Goal: Information Seeking & Learning: Understand process/instructions

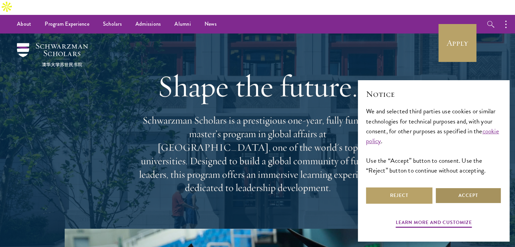
click at [460, 195] on button "Accept" at bounding box center [468, 196] width 66 height 16
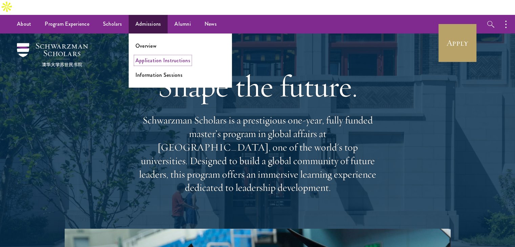
click at [155, 57] on link "Application Instructions" at bounding box center [162, 61] width 55 height 8
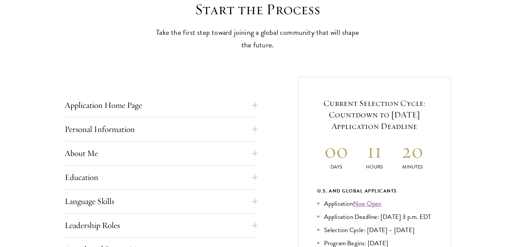
scroll to position [199, 0]
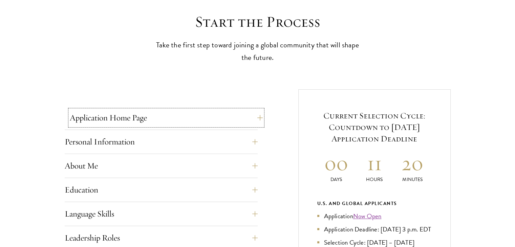
click at [253, 110] on button "Application Home Page" at bounding box center [166, 118] width 193 height 16
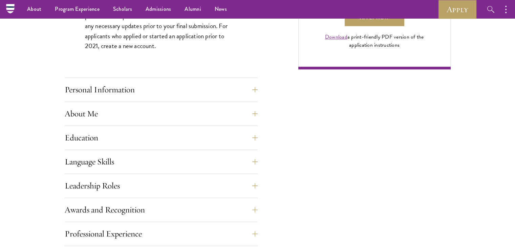
scroll to position [523, 0]
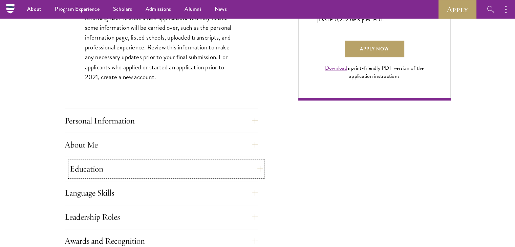
click at [251, 161] on button "Education" at bounding box center [166, 169] width 193 height 16
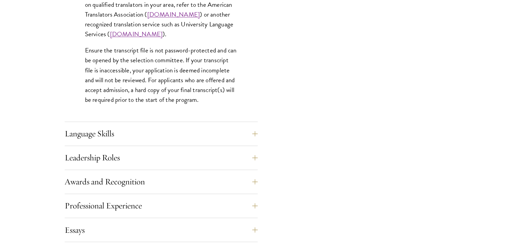
scroll to position [1101, 0]
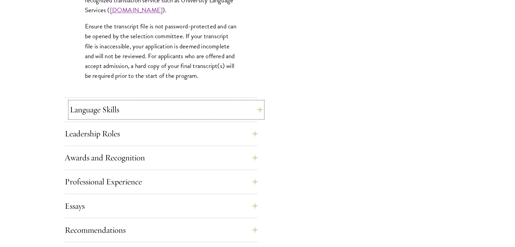
click at [252, 102] on button "Language Skills" at bounding box center [166, 110] width 193 height 16
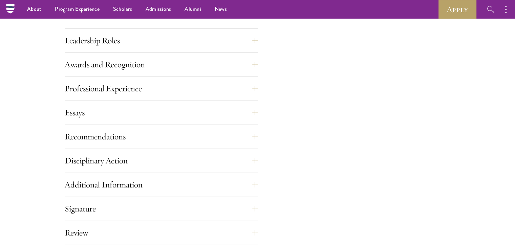
scroll to position [720, 0]
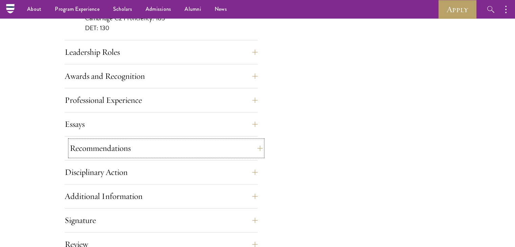
click at [257, 140] on button "Recommendations" at bounding box center [166, 148] width 193 height 16
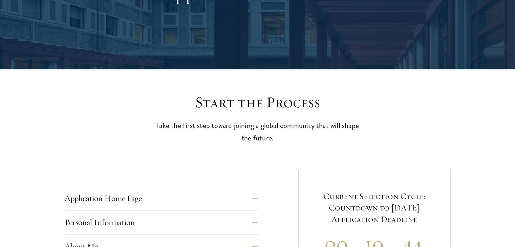
scroll to position [0, 0]
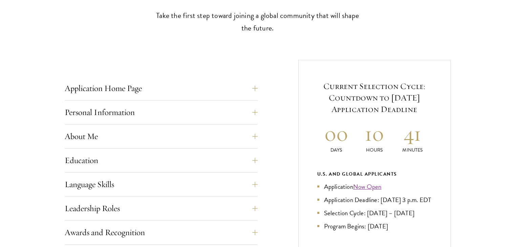
scroll to position [230, 0]
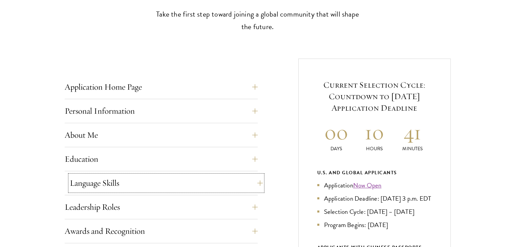
click at [257, 175] on button "Language Skills" at bounding box center [166, 183] width 193 height 16
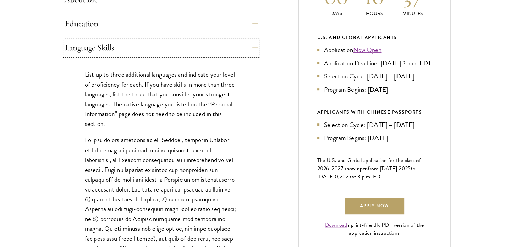
scroll to position [352, 0]
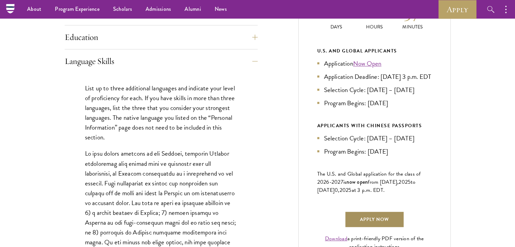
click at [364, 211] on link "Apply Now" at bounding box center [375, 219] width 60 height 16
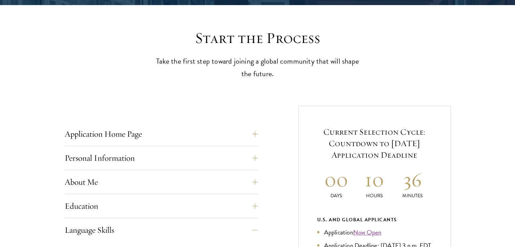
scroll to position [186, 0]
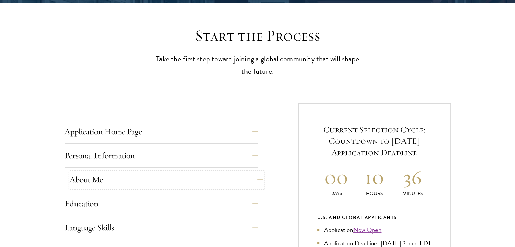
click at [253, 172] on button "About Me" at bounding box center [166, 180] width 193 height 16
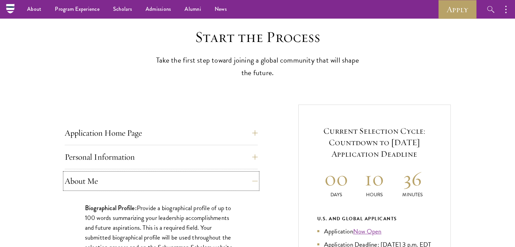
scroll to position [0, 0]
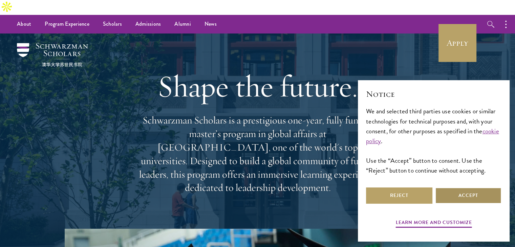
click at [465, 201] on button "Accept" at bounding box center [468, 196] width 66 height 16
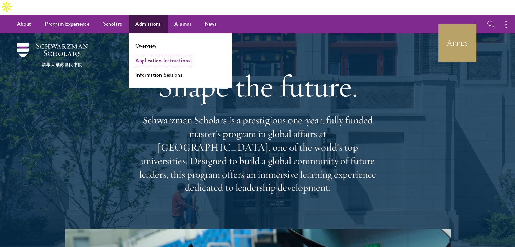
click at [156, 57] on link "Application Instructions" at bounding box center [162, 61] width 55 height 8
